Goal: Task Accomplishment & Management: Use online tool/utility

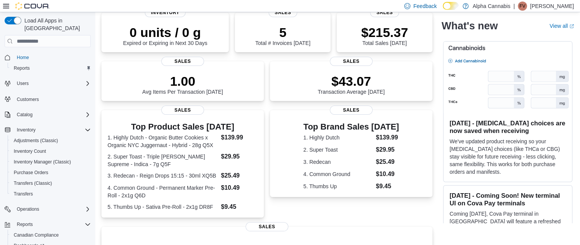
scroll to position [63, 0]
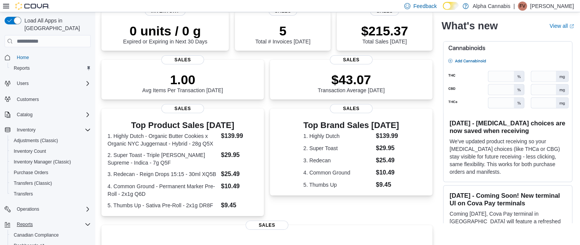
click at [89, 221] on icon "Complex example" at bounding box center [88, 224] width 6 height 6
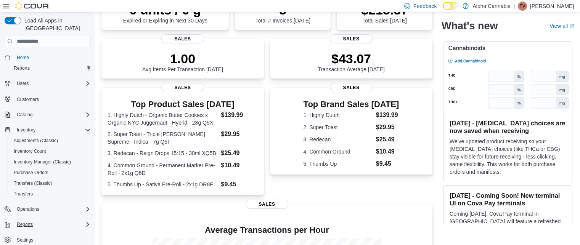
scroll to position [93, 0]
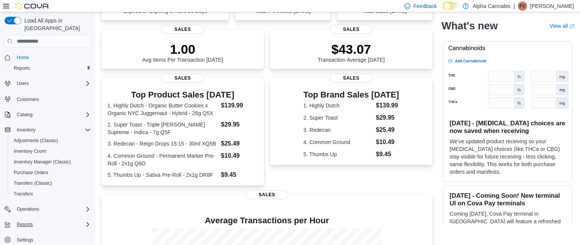
click at [89, 221] on icon "Complex example" at bounding box center [88, 224] width 6 height 6
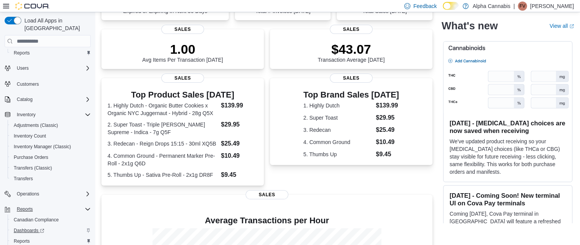
scroll to position [30, 0]
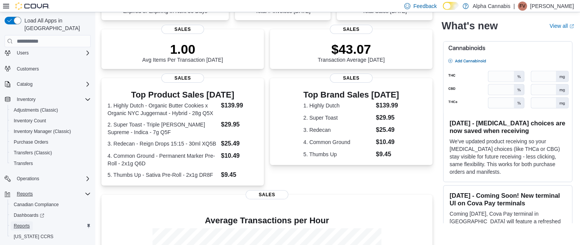
click at [25, 221] on span "Reports" at bounding box center [22, 225] width 16 height 9
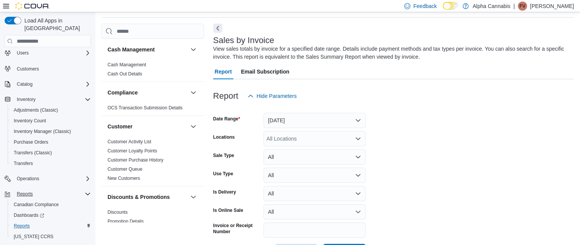
scroll to position [55, 0]
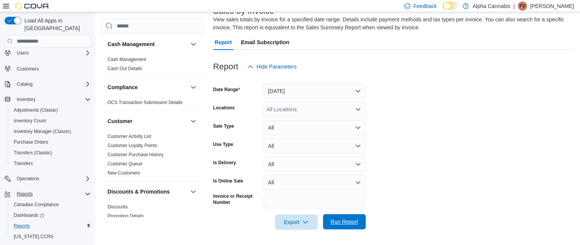
click at [340, 215] on span "Run Report" at bounding box center [344, 221] width 34 height 15
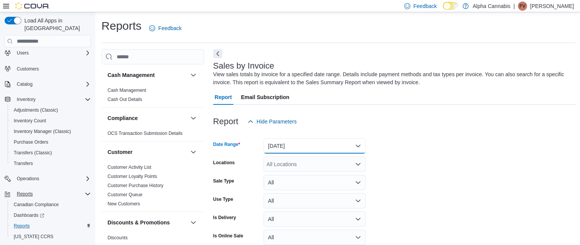
click at [356, 144] on button "[DATE]" at bounding box center [314, 145] width 102 height 15
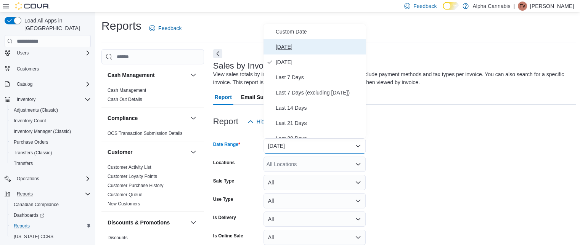
click at [301, 45] on span "[DATE]" at bounding box center [319, 46] width 87 height 9
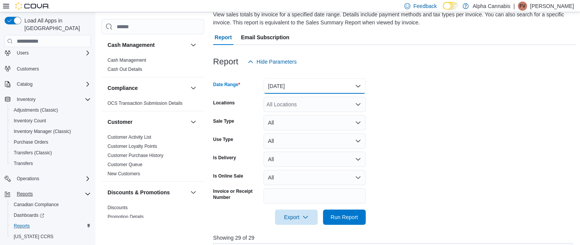
scroll to position [85, 0]
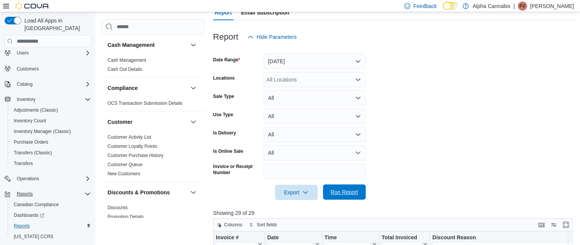
click at [343, 196] on span "Run Report" at bounding box center [344, 192] width 34 height 15
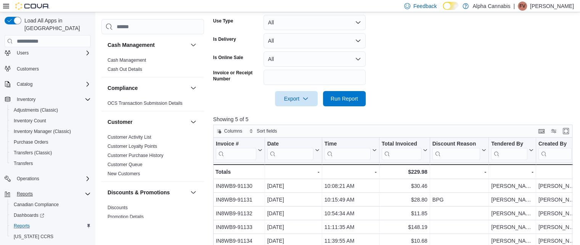
scroll to position [180, 0]
